Goal: Information Seeking & Learning: Learn about a topic

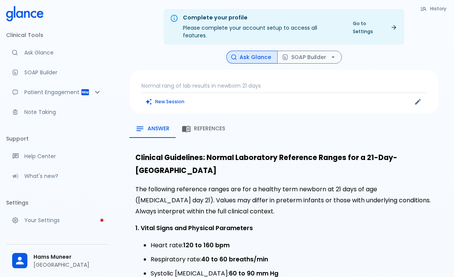
click at [220, 82] on p "Normal rang of lab results in newborn 21 days" at bounding box center [284, 86] width 285 height 8
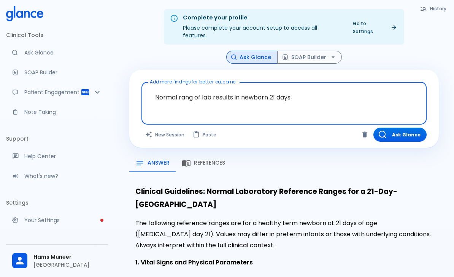
click at [196, 88] on textarea "Normal rang of lab results in newborn 21 days" at bounding box center [284, 97] width 275 height 24
click at [195, 87] on textarea "Normal rang of lab results in newborn 21 days" at bounding box center [284, 97] width 275 height 24
click at [191, 88] on textarea "Normal rang of lab results in newborn 21 days" at bounding box center [284, 97] width 275 height 24
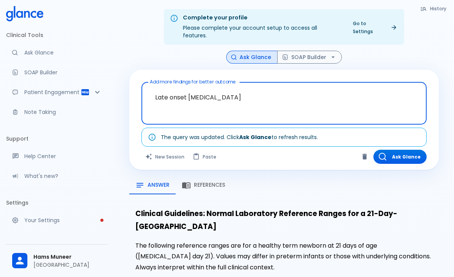
type textarea "Late onset [MEDICAL_DATA]"
click at [402, 51] on div "Ask Glance SOAP Builder" at bounding box center [284, 57] width 310 height 13
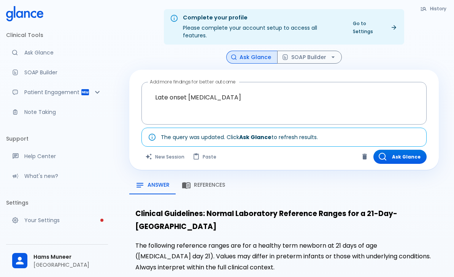
click at [410, 150] on button "Ask Glance" at bounding box center [400, 157] width 53 height 14
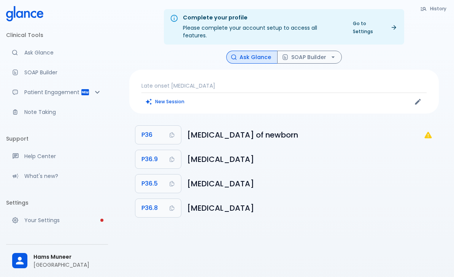
click at [270, 129] on h6 "[MEDICAL_DATA] of newborn" at bounding box center [305, 135] width 237 height 12
click at [161, 126] on button "P36" at bounding box center [158, 135] width 46 height 18
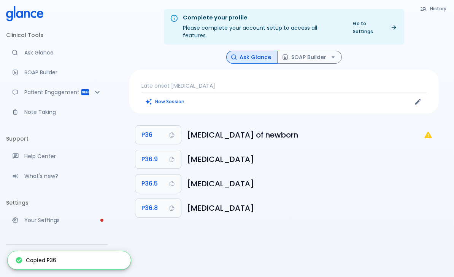
click at [276, 153] on h6 "[MEDICAL_DATA]" at bounding box center [310, 159] width 246 height 12
click at [265, 82] on p "Late onset [MEDICAL_DATA]" at bounding box center [284, 86] width 285 height 8
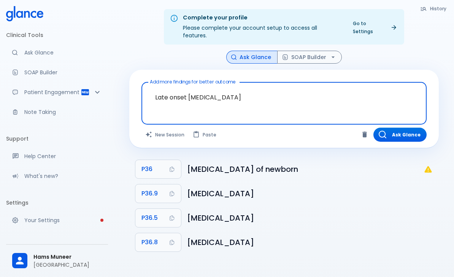
click at [440, 42] on div "Complete your profile Please complete your account setup to access all features…" at bounding box center [284, 147] width 340 height 295
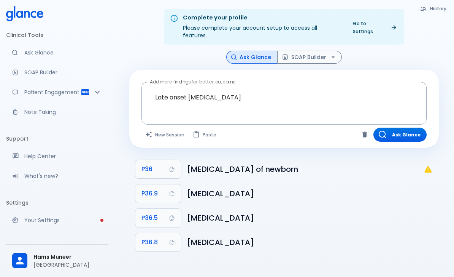
click at [406, 128] on button "Ask Glance" at bounding box center [400, 135] width 53 height 14
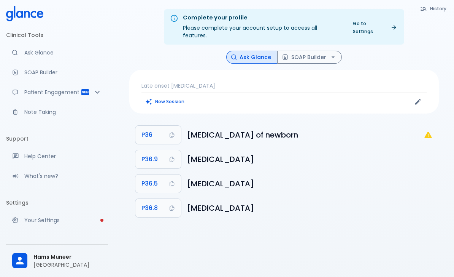
click at [432, 130] on icon "P36: Not a billable code" at bounding box center [428, 134] width 9 height 9
click at [250, 82] on p "Late onset [MEDICAL_DATA]" at bounding box center [284, 86] width 285 height 8
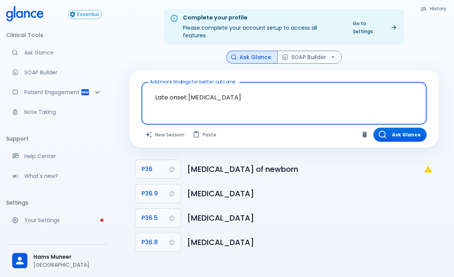
click at [258, 91] on textarea "Late onset [MEDICAL_DATA]" at bounding box center [284, 97] width 275 height 24
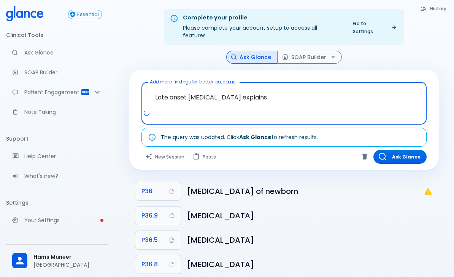
type textarea "Late onset [MEDICAL_DATA] explains"
click at [410, 39] on div "Complete your profile Please complete your account setup to access all features…" at bounding box center [284, 147] width 340 height 295
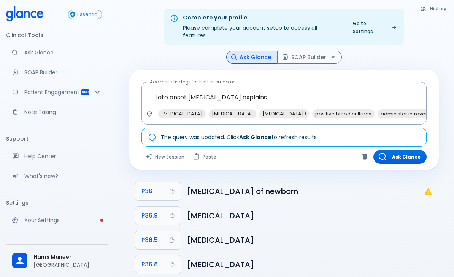
click at [408, 150] on button "Ask Glance" at bounding box center [400, 157] width 53 height 14
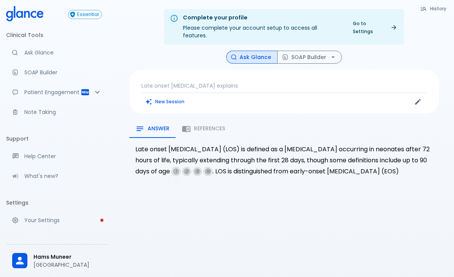
click at [213, 124] on div "Answer References" at bounding box center [284, 129] width 310 height 18
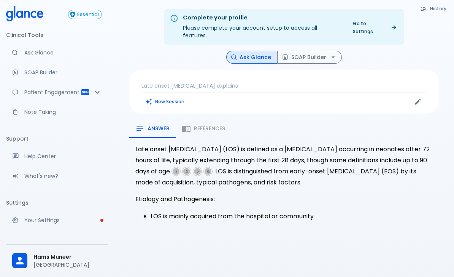
click at [204, 123] on div "Answer References" at bounding box center [284, 129] width 310 height 18
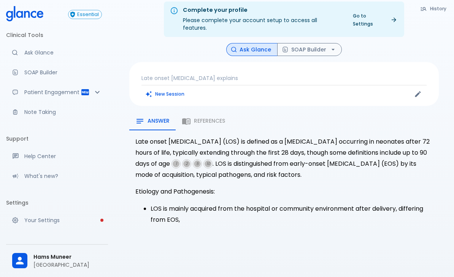
scroll to position [18, 0]
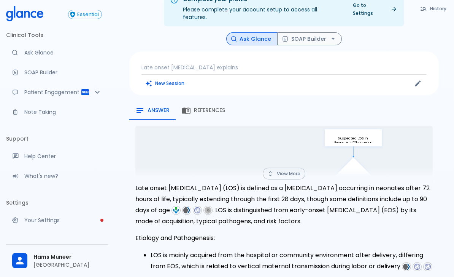
click at [203, 107] on span "References" at bounding box center [209, 110] width 31 height 7
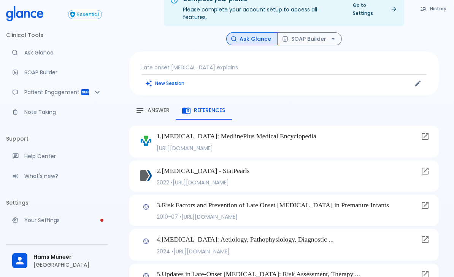
click at [427, 133] on icon at bounding box center [425, 136] width 7 height 7
click at [426, 167] on icon at bounding box center [425, 170] width 7 height 7
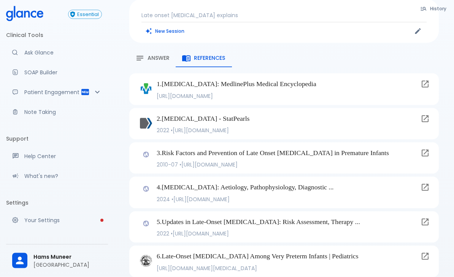
scroll to position [71, 0]
click at [426, 148] on icon at bounding box center [425, 152] width 9 height 9
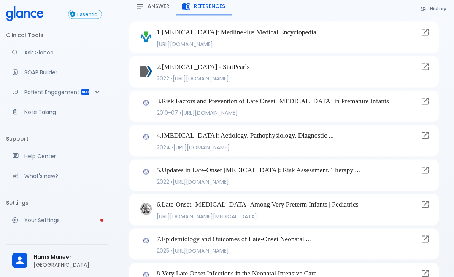
scroll to position [123, 0]
click at [426, 200] on icon at bounding box center [425, 203] width 9 height 9
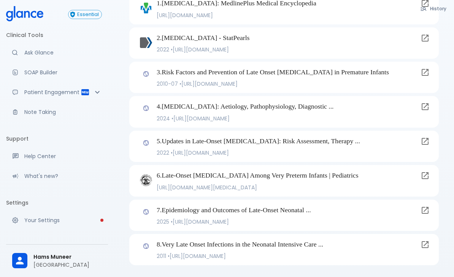
scroll to position [159, 0]
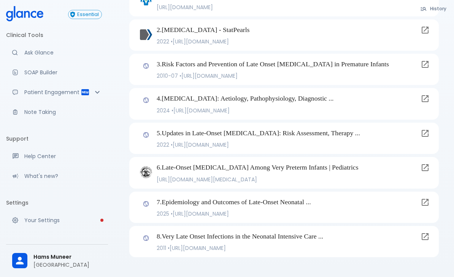
click at [427, 239] on icon at bounding box center [425, 236] width 9 height 9
click at [426, 130] on icon at bounding box center [425, 133] width 7 height 7
